Goal: Complete application form: Complete application form

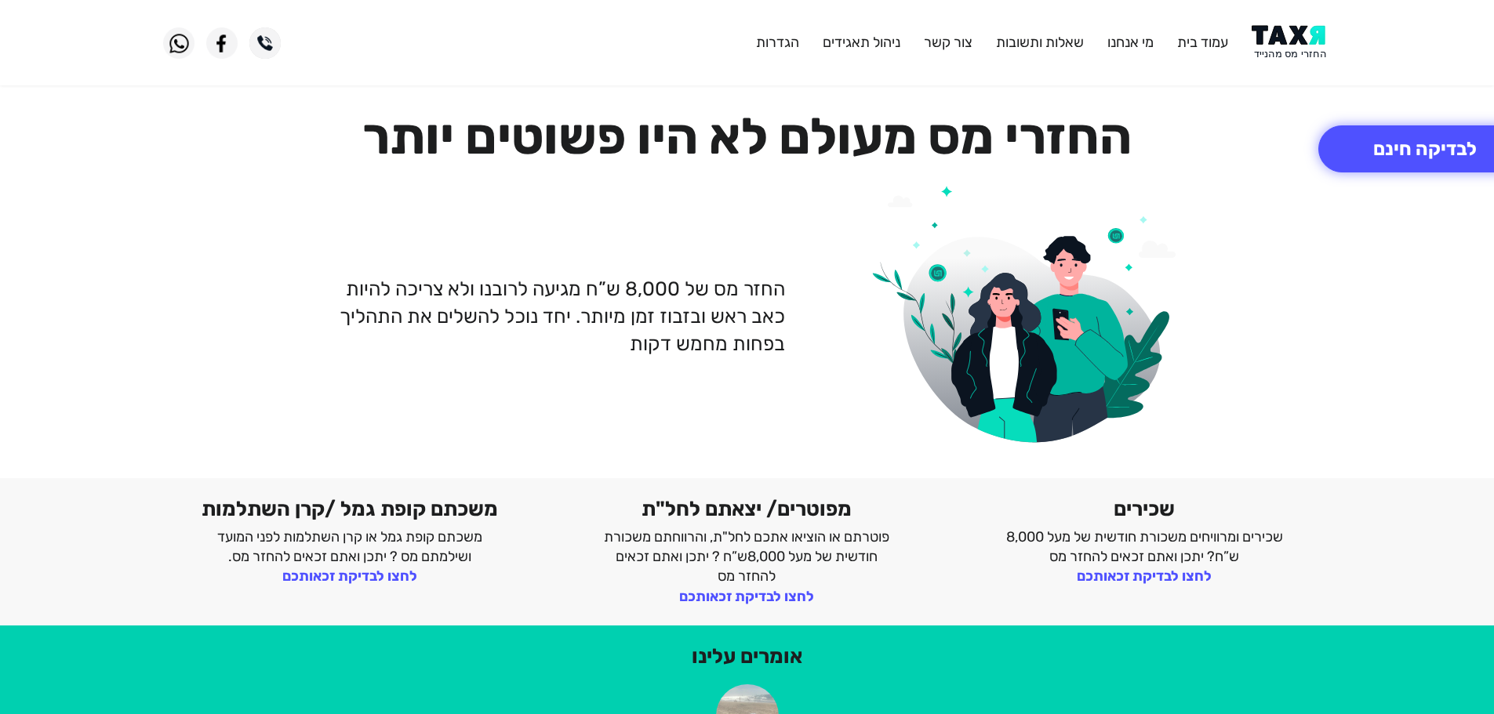
click at [1300, 38] on img at bounding box center [1290, 42] width 79 height 35
click at [1415, 157] on button "לבדיקה חינם" at bounding box center [1424, 148] width 213 height 47
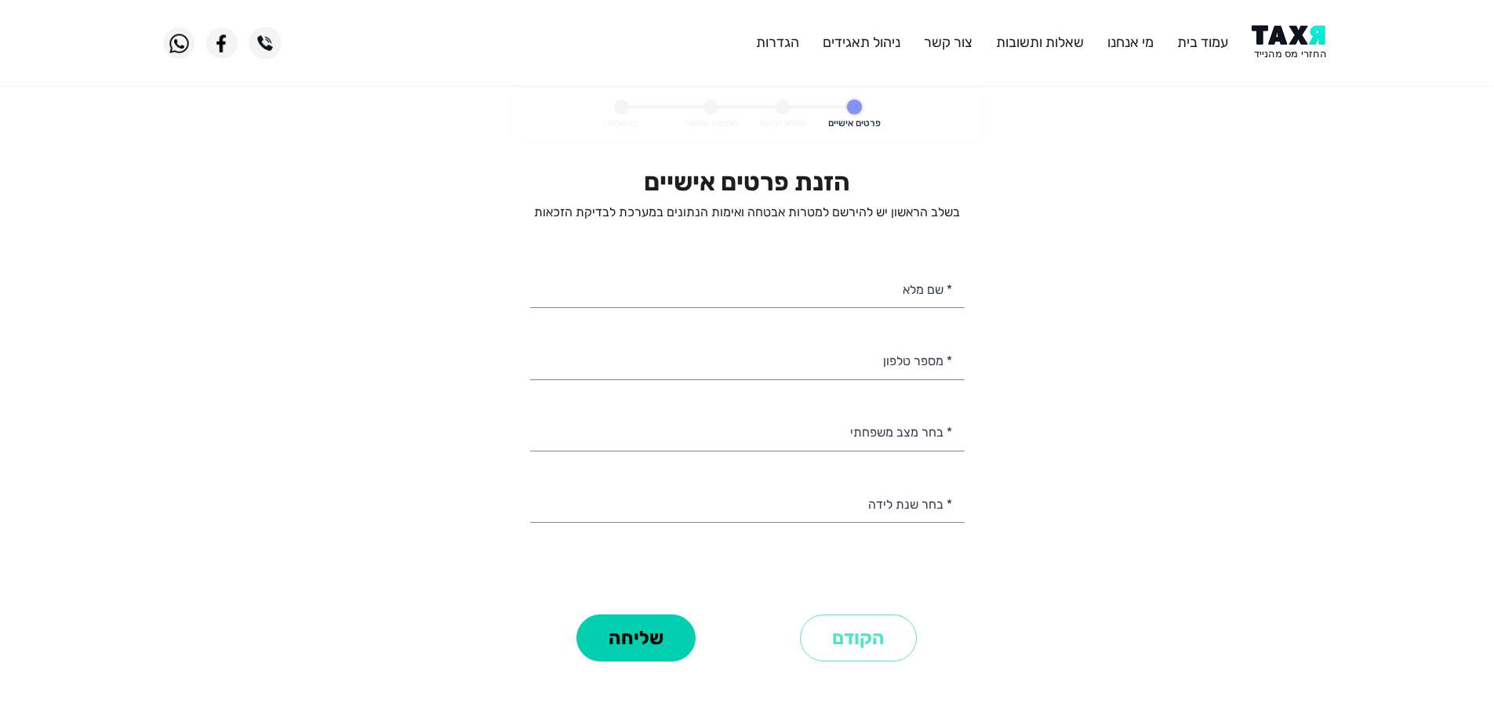
select select
click at [864, 364] on input "* מספר טלפון" at bounding box center [747, 360] width 434 height 40
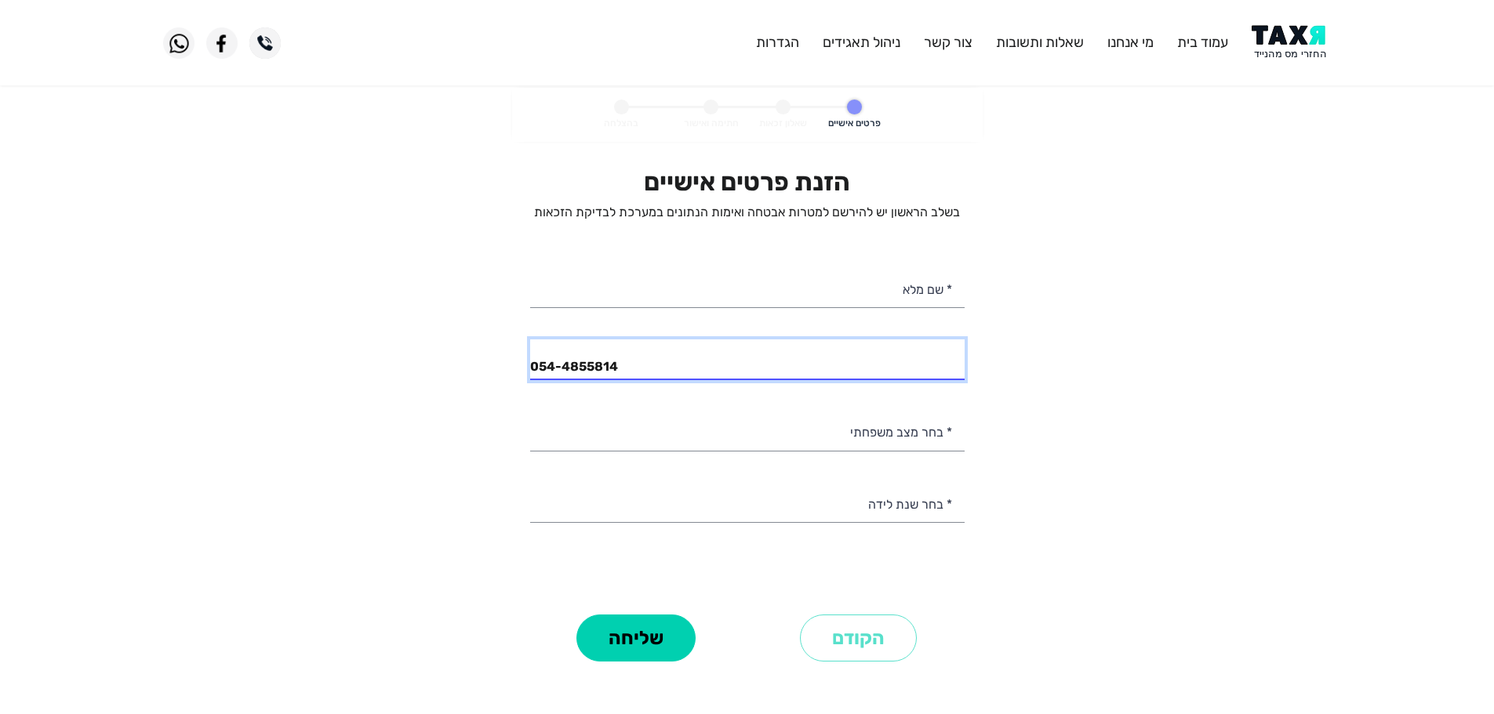
type input "054-4855814"
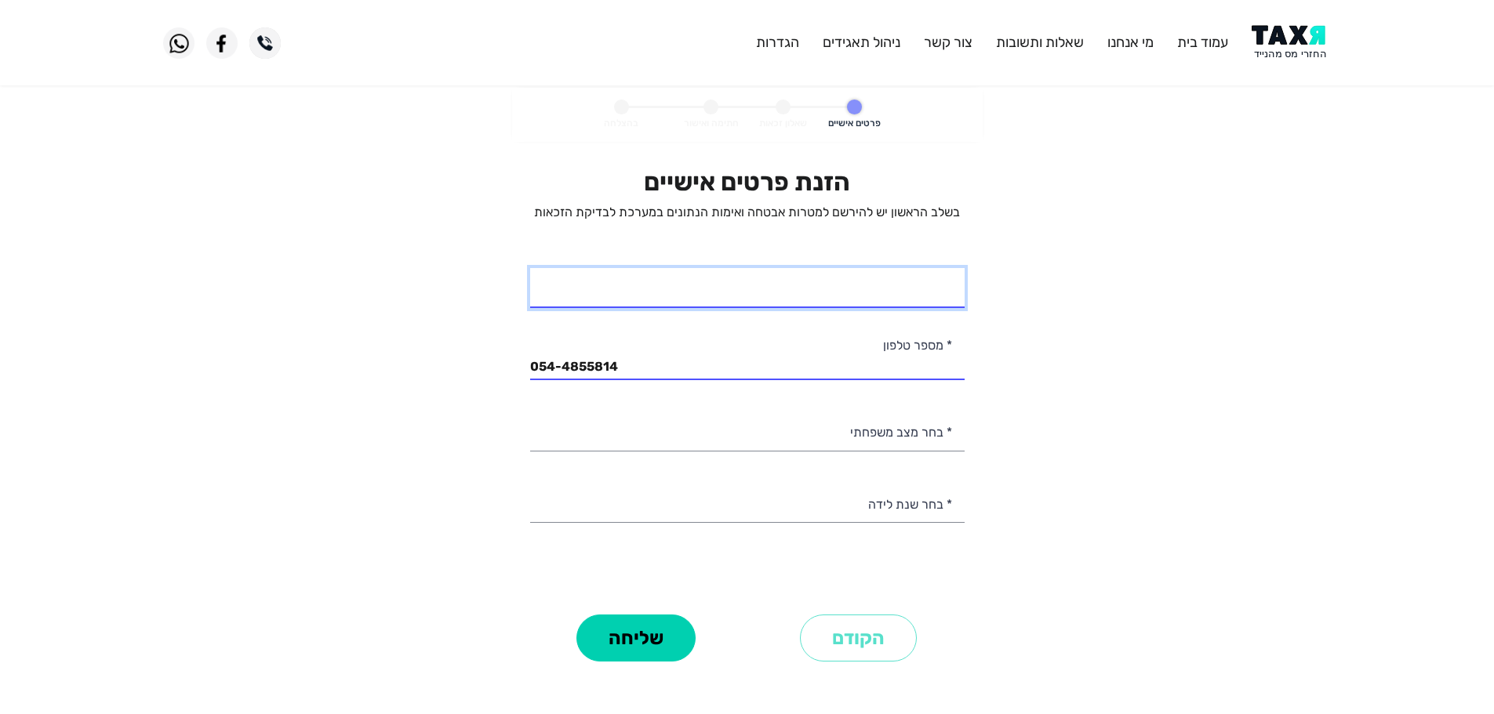
click at [922, 293] on input "* שם מלא" at bounding box center [747, 288] width 434 height 40
type input "ענת חי"
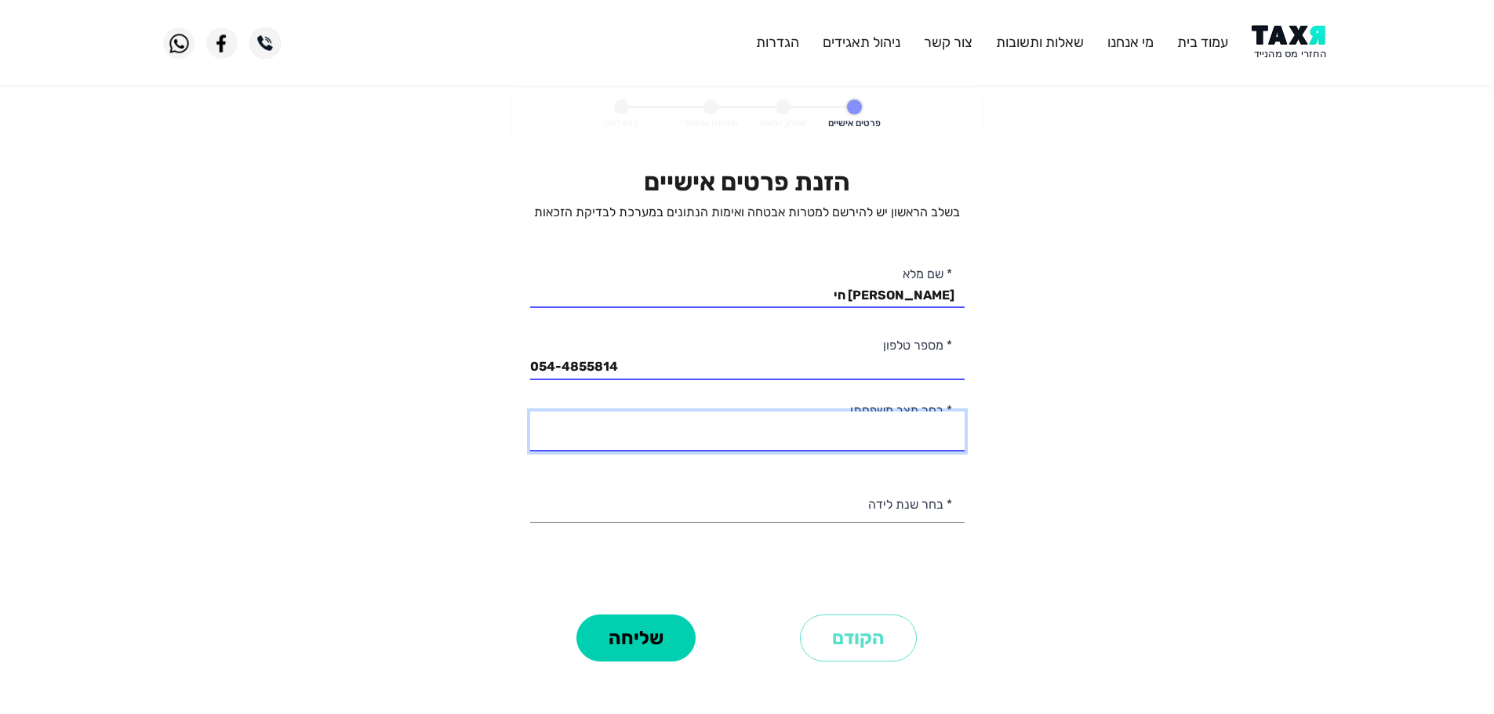
click at [942, 434] on select "רווק/ה נשוי/אה גרוש/ה אלמן/נה" at bounding box center [747, 432] width 434 height 40
select select "1: Single"
click at [530, 412] on select "רווק/ה נשוי/אה גרוש/ה אלמן/נה" at bounding box center [747, 432] width 434 height 40
drag, startPoint x: 971, startPoint y: 536, endPoint x: 950, endPoint y: 529, distance: 22.3
click at [960, 532] on form "פרטים אישיים שאלון זכאות חתימה ואישור בהצלחה הזנת פרטים אישיים בשלב הראשון יש ל…" at bounding box center [747, 399] width 470 height 623
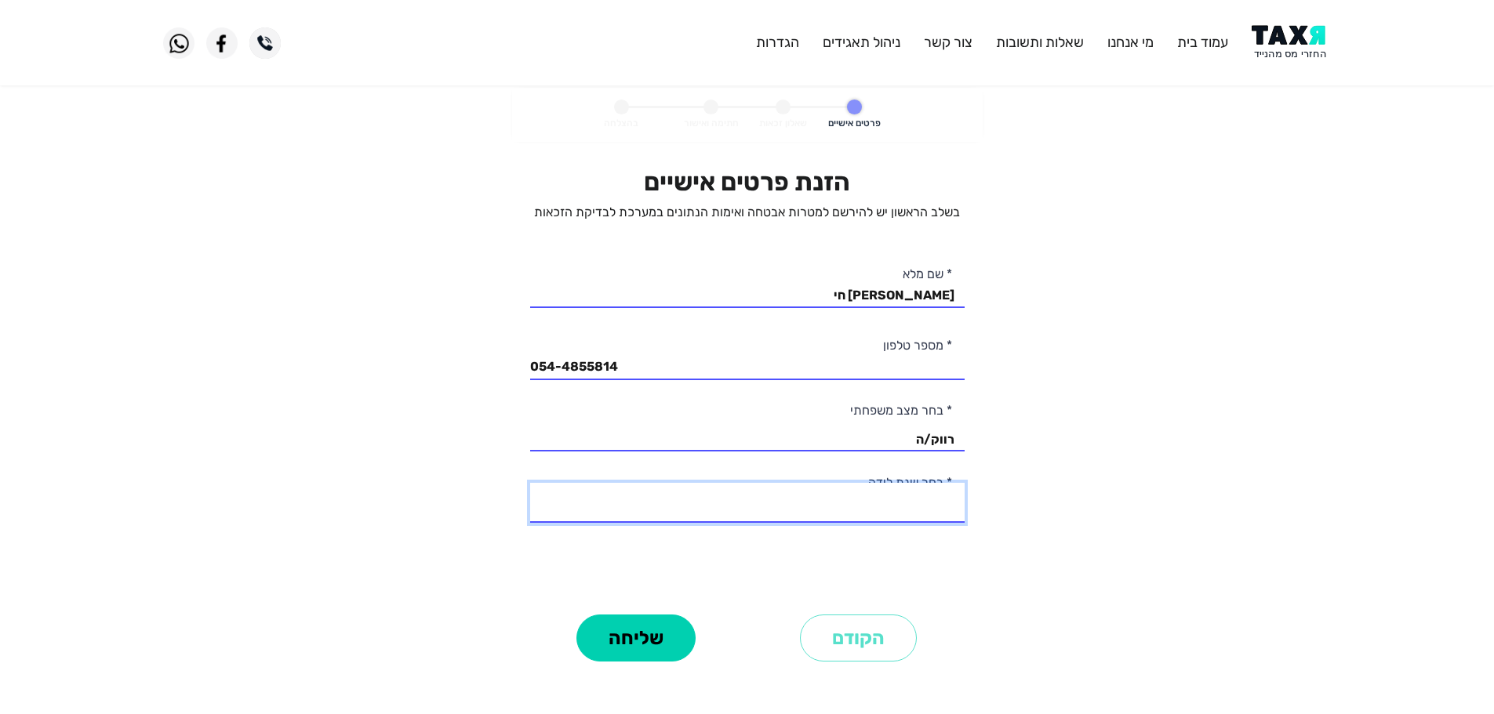
click at [929, 510] on select "2003 2002 2001 2000 1999 1998 1997 1996 1995 1994 1993 1992 1991 1990 1989 1988…" at bounding box center [747, 503] width 434 height 40
select select "19: 1985"
click at [530, 483] on select "2003 2002 2001 2000 1999 1998 1997 1996 1995 1994 1993 1992 1991 1990 1989 1988…" at bounding box center [747, 503] width 434 height 40
click at [668, 645] on button "שליחה" at bounding box center [635, 638] width 119 height 47
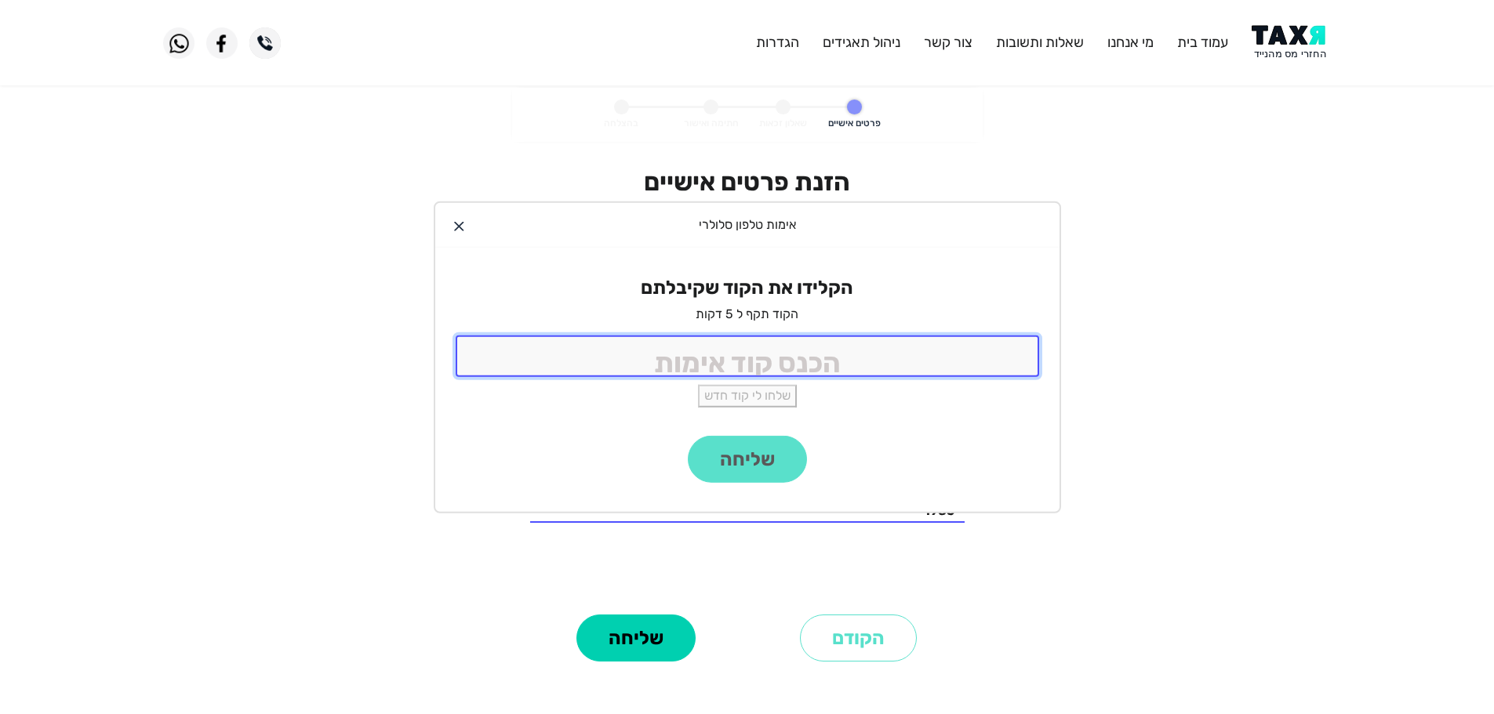
click at [818, 369] on input "tel" at bounding box center [747, 357] width 583 height 42
type input "9988"
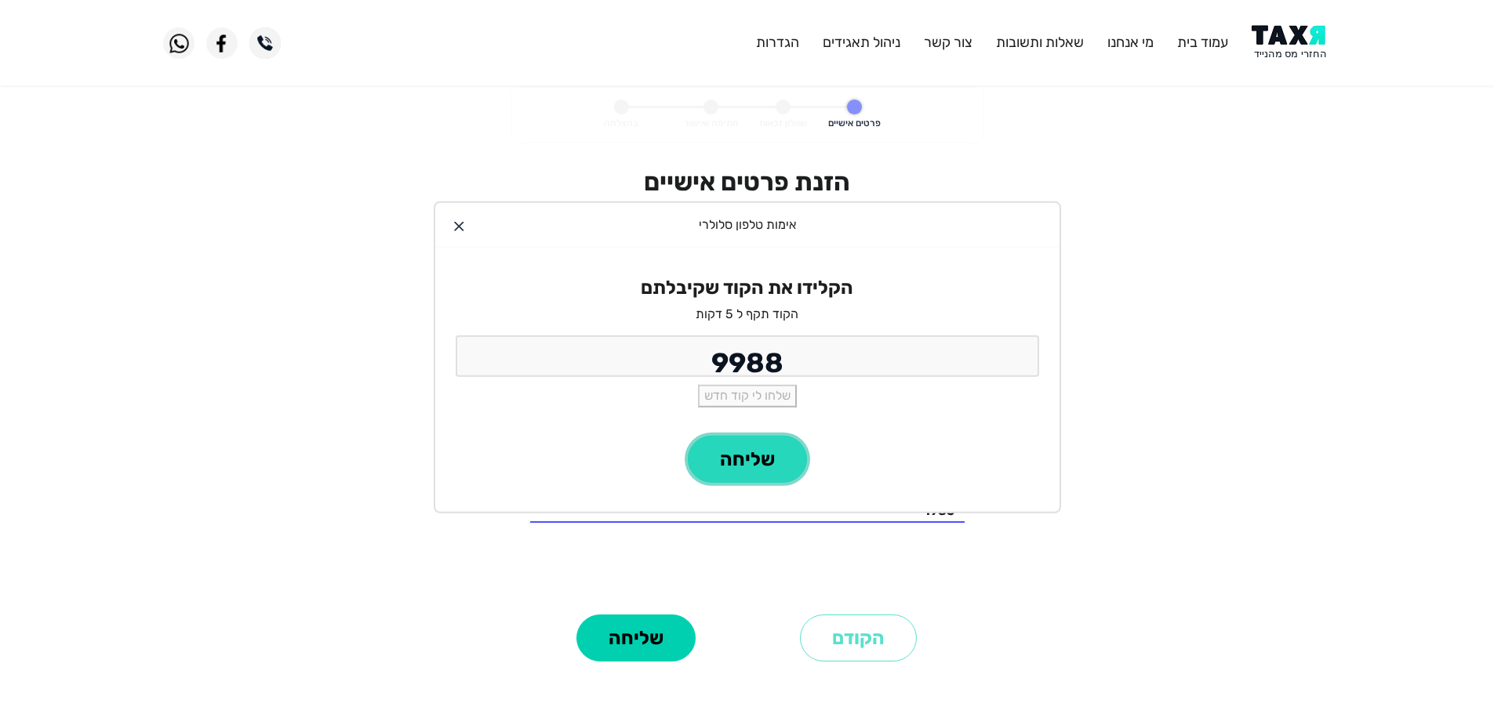
click at [775, 459] on button "שליחה" at bounding box center [747, 459] width 119 height 47
